Goal: Navigation & Orientation: Find specific page/section

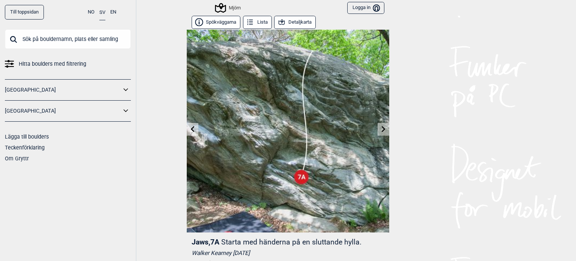
scroll to position [38, 0]
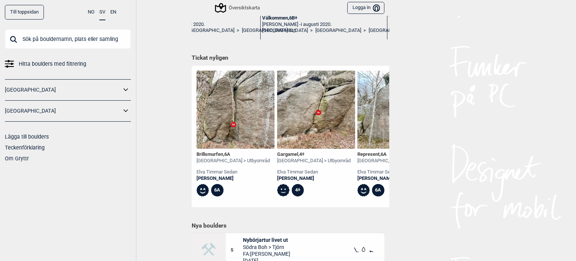
scroll to position [300, 0]
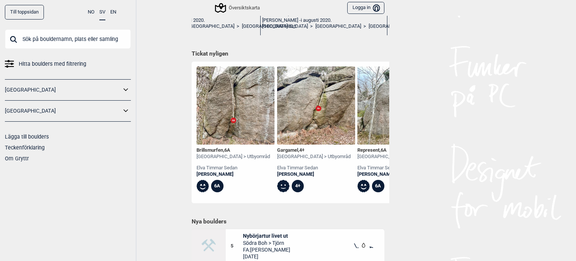
click at [123, 88] on icon at bounding box center [126, 89] width 10 height 11
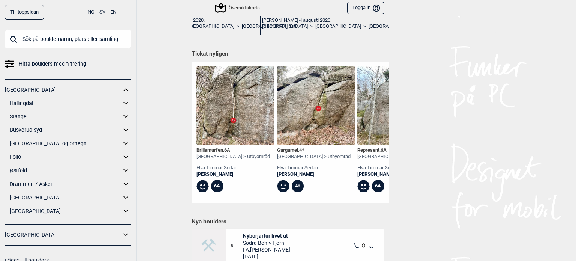
click at [121, 90] on icon at bounding box center [126, 89] width 10 height 11
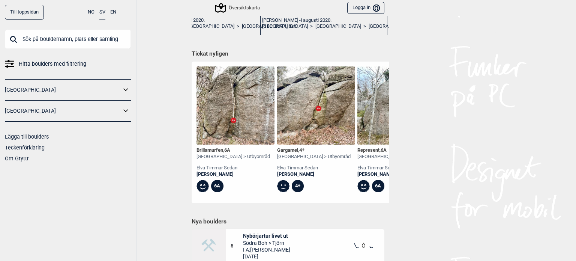
click at [126, 109] on icon at bounding box center [126, 110] width 10 height 11
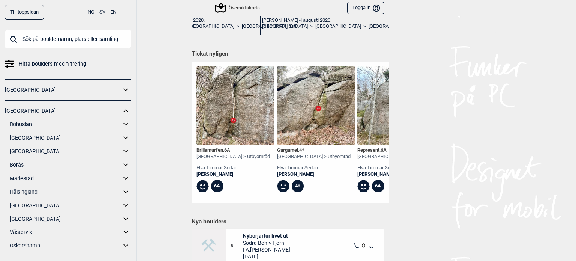
click at [27, 135] on link "[GEOGRAPHIC_DATA]" at bounding box center [65, 137] width 111 height 11
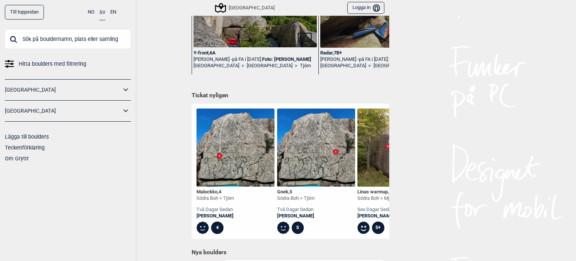
scroll to position [188, 0]
